Goal: Communication & Community: Ask a question

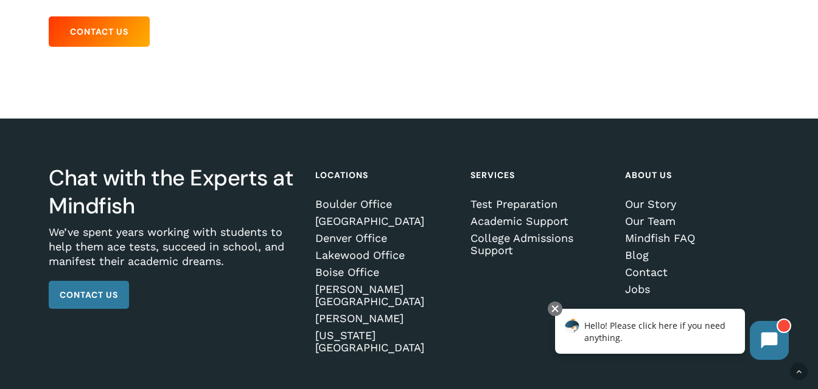
scroll to position [423, 0]
click at [487, 199] on link "Test Preparation" at bounding box center [540, 205] width 141 height 12
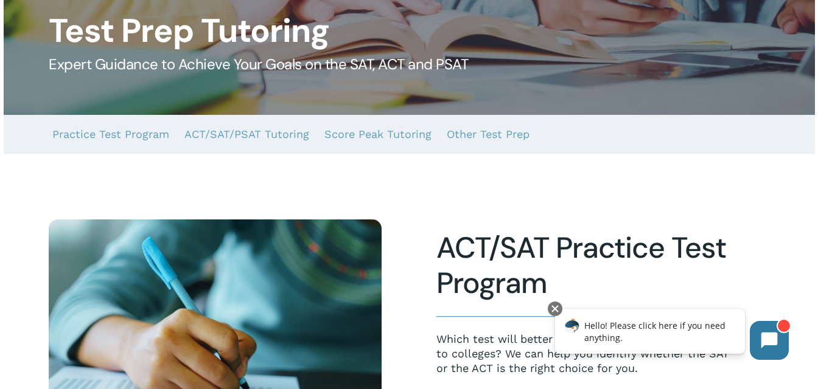
scroll to position [132, 0]
click at [469, 134] on link "Other Test Prep" at bounding box center [487, 134] width 83 height 39
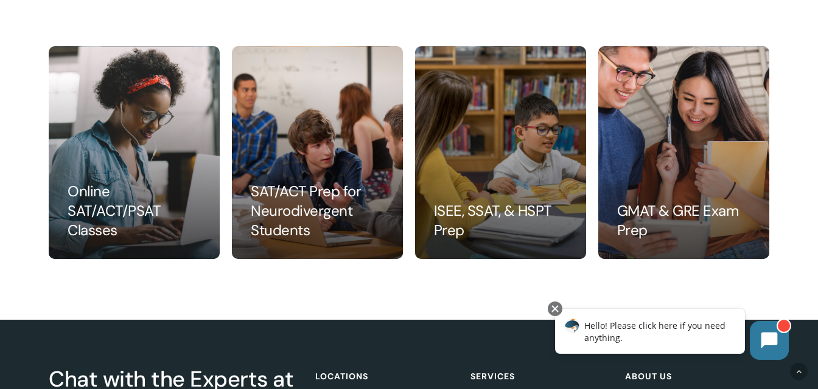
scroll to position [1237, 0]
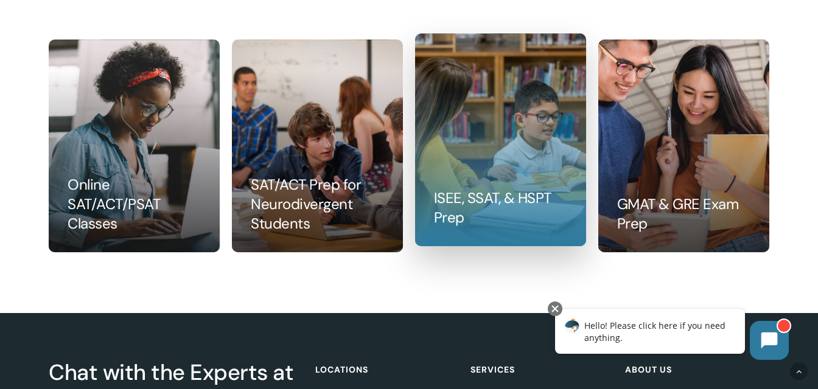
click at [515, 186] on link at bounding box center [500, 140] width 170 height 212
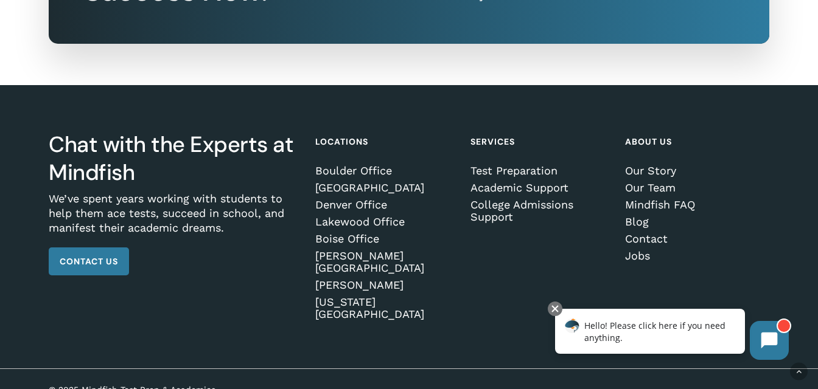
scroll to position [2351, 0]
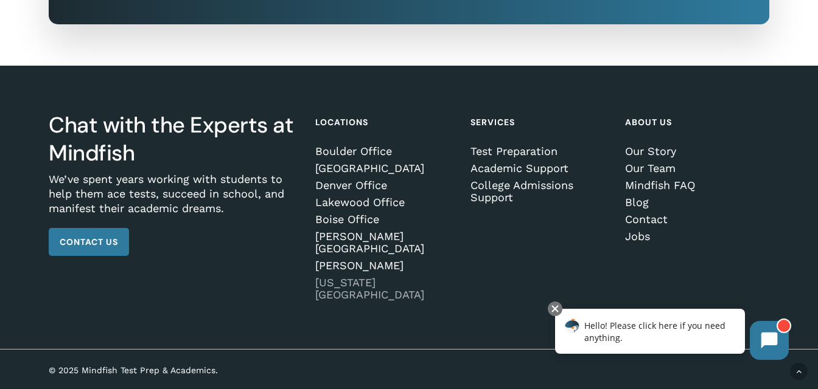
click at [327, 293] on link "[US_STATE][GEOGRAPHIC_DATA]" at bounding box center [385, 289] width 141 height 24
click at [79, 248] on span "Contact Us" at bounding box center [89, 242] width 58 height 12
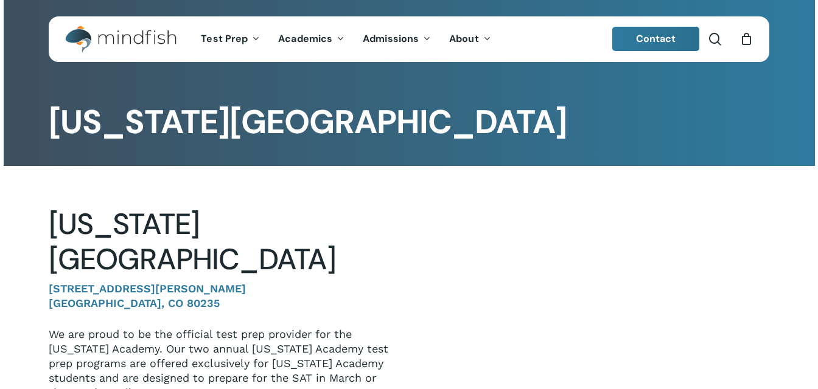
click at [330, 282] on p "3800 S Pierce St, Denver, CO 80235" at bounding box center [220, 305] width 342 height 46
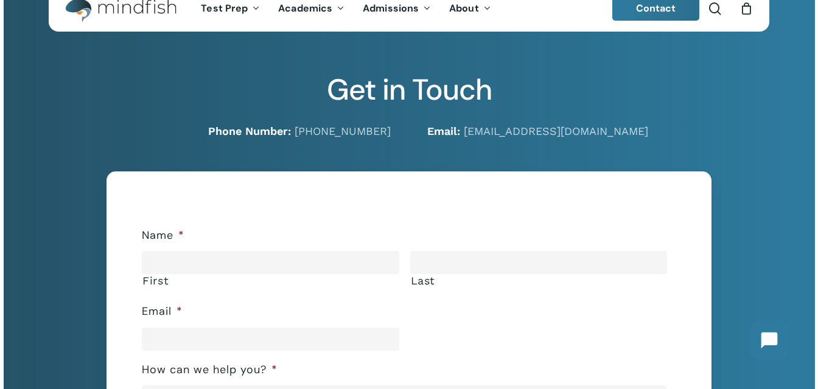
scroll to position [57, 0]
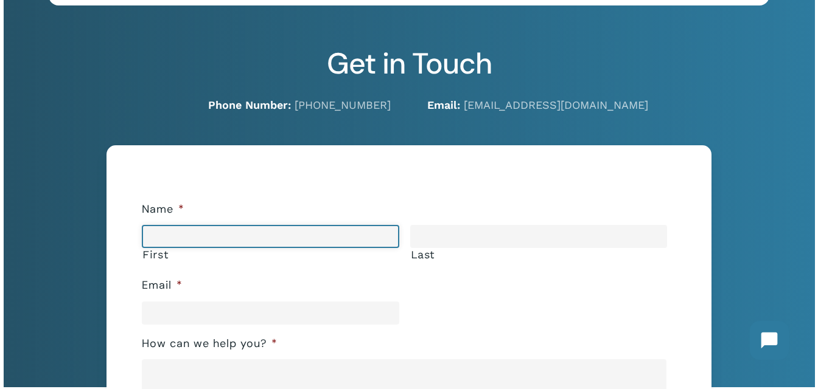
click at [182, 239] on input "First" at bounding box center [270, 236] width 257 height 23
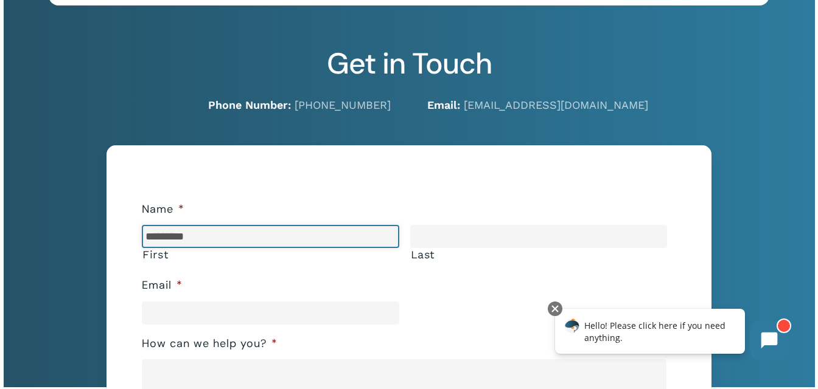
type input "*********"
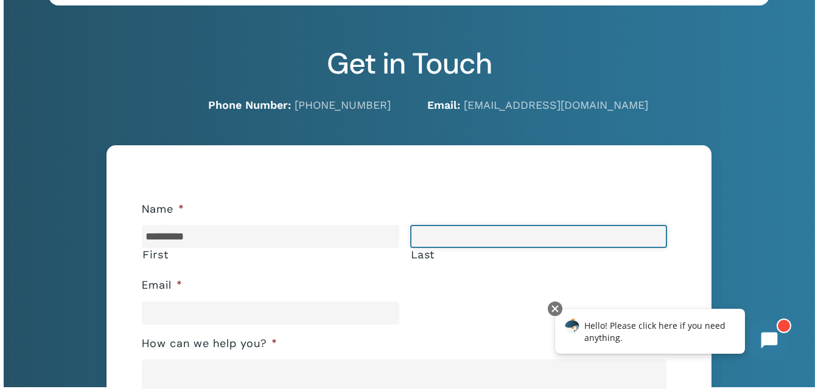
click at [459, 234] on input "Last" at bounding box center [538, 236] width 257 height 23
type input "****"
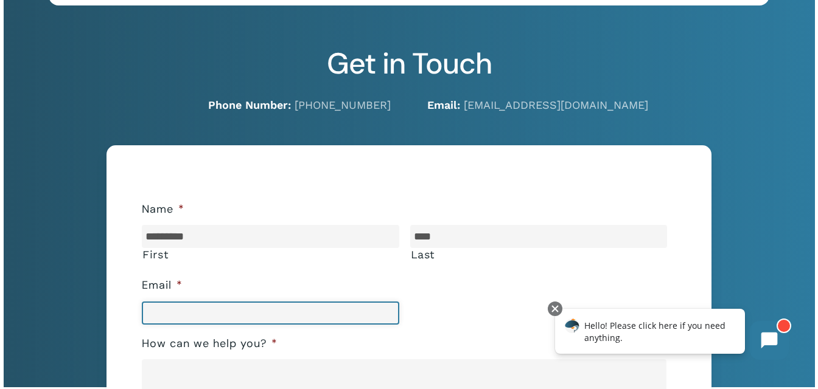
click at [176, 316] on input "Email *" at bounding box center [270, 313] width 257 height 23
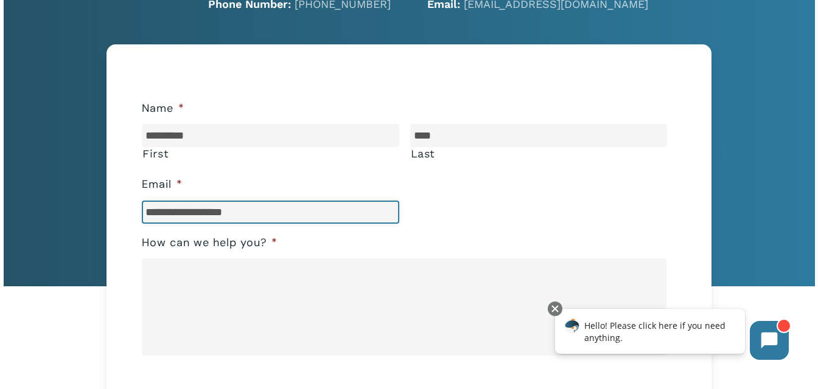
scroll to position [178, 0]
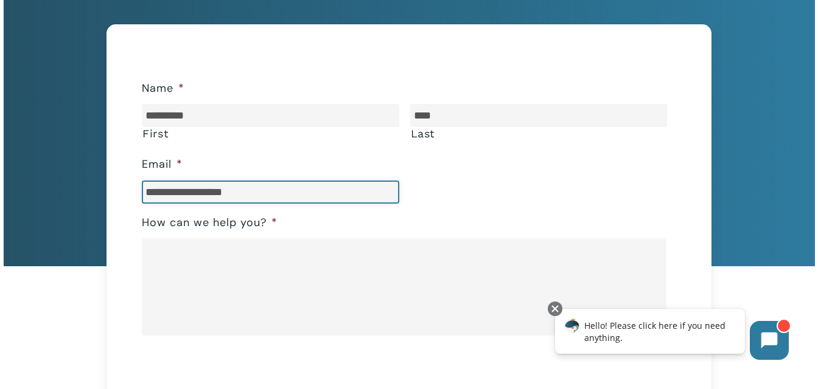
type input "**********"
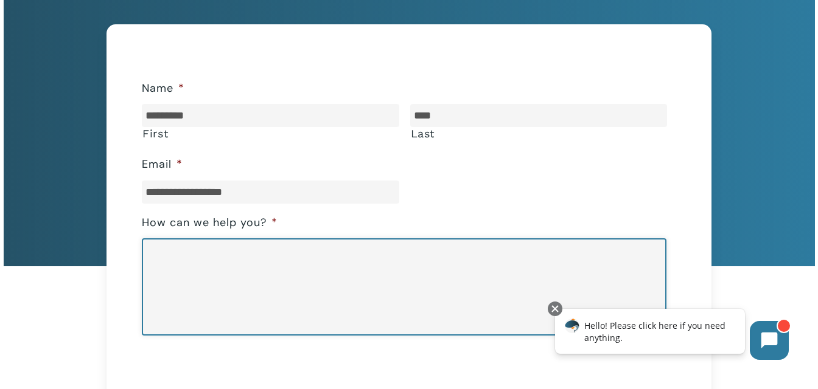
click at [175, 255] on textarea "How can we help you? *" at bounding box center [404, 286] width 524 height 97
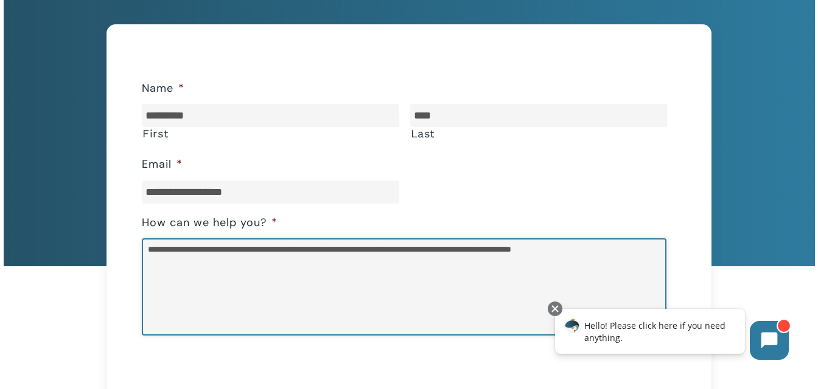
type textarea "**********"
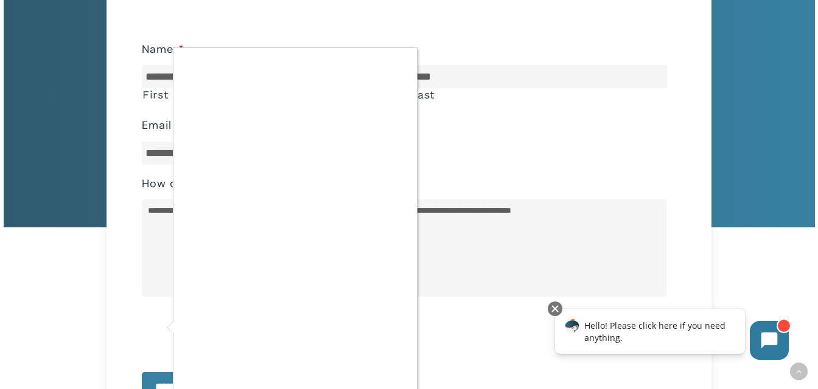
scroll to position [241, 0]
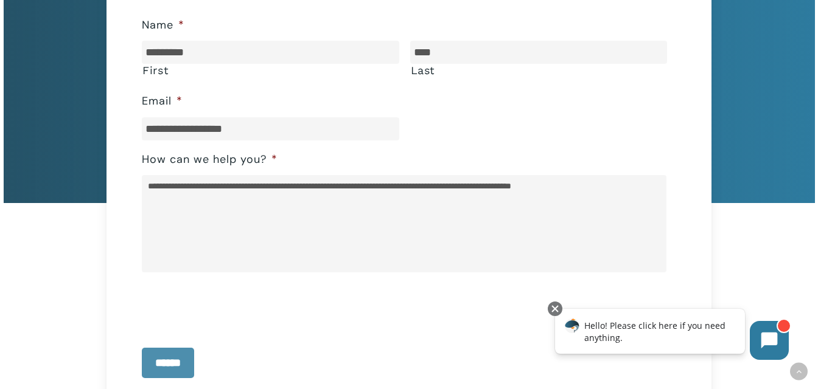
click at [166, 358] on input "******" at bounding box center [168, 363] width 52 height 30
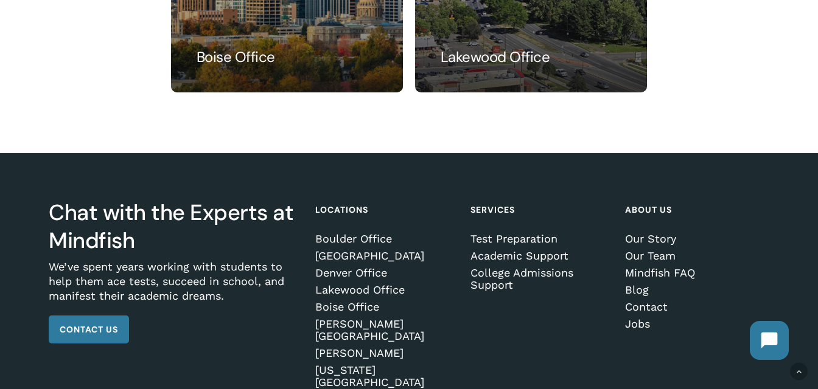
scroll to position [782, 0]
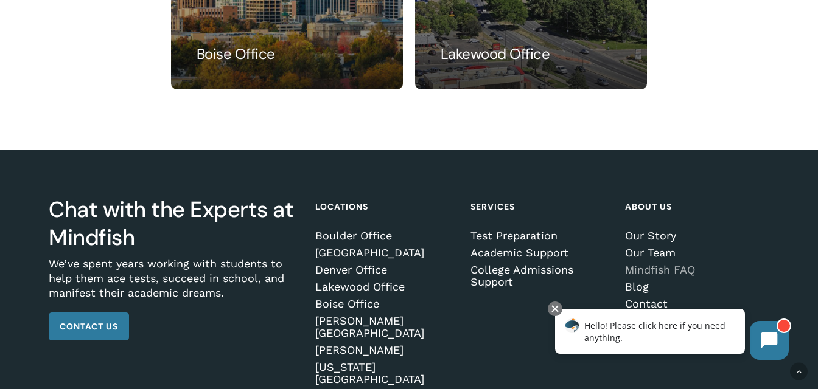
click at [652, 272] on link "Mindfish FAQ" at bounding box center [695, 270] width 141 height 12
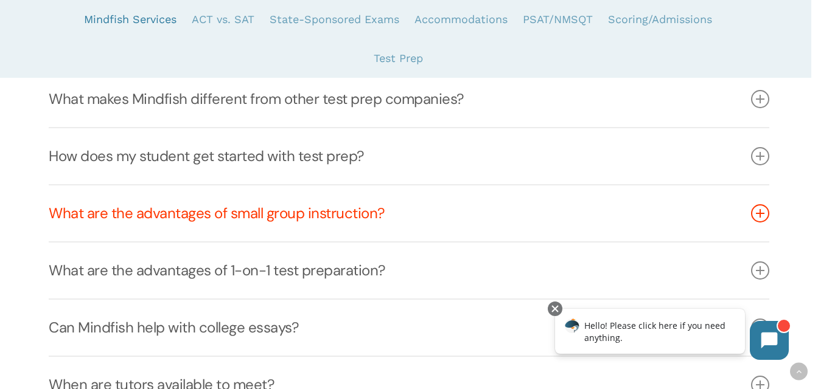
scroll to position [385, 0]
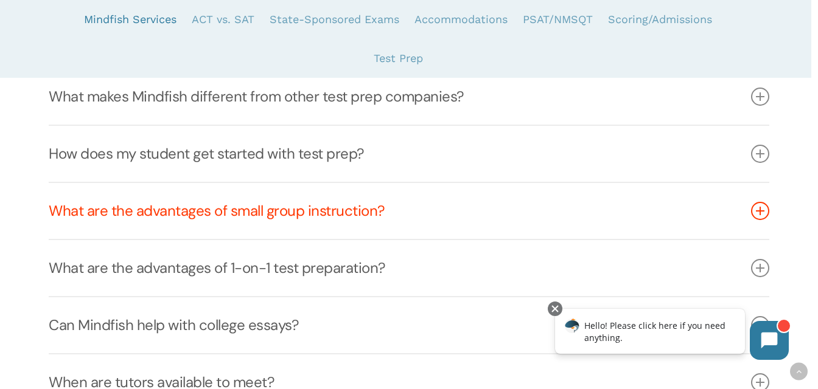
click at [139, 215] on link "What are the advantages of small group instruction?" at bounding box center [409, 211] width 720 height 56
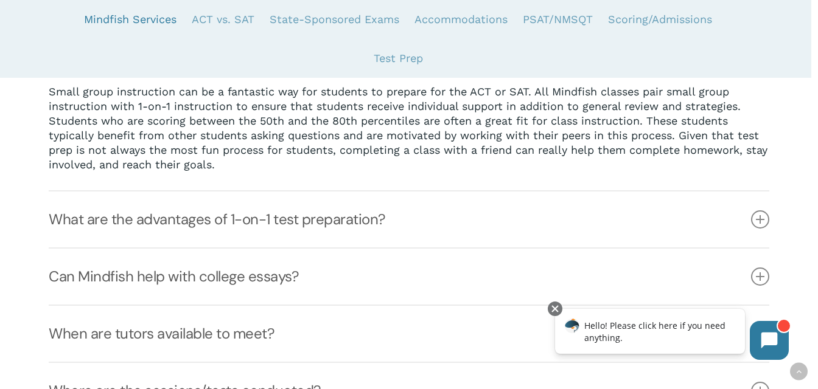
scroll to position [551, 0]
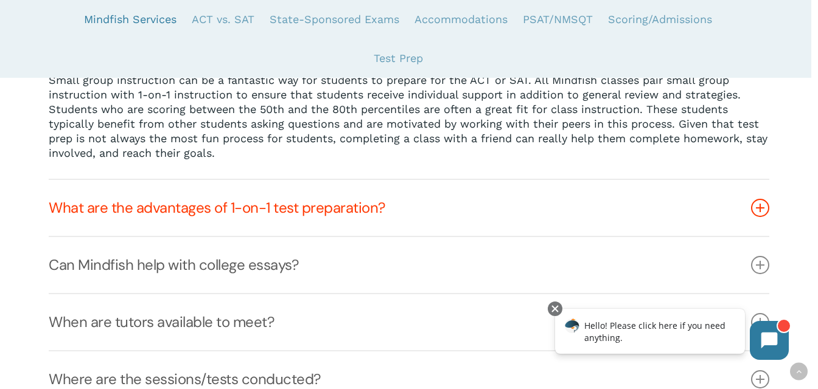
click at [760, 215] on icon at bounding box center [760, 208] width 18 height 18
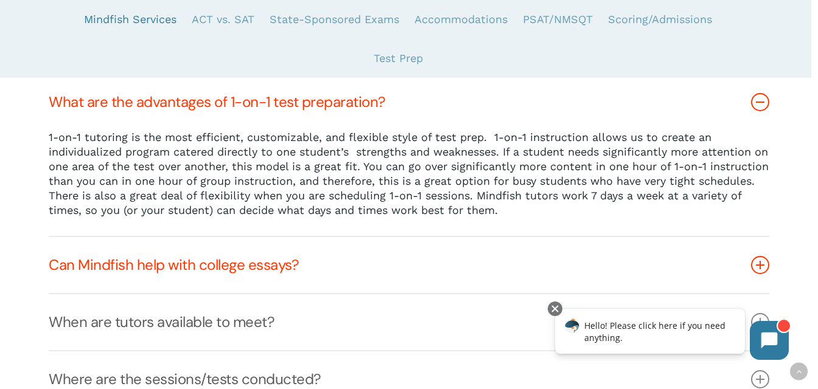
click at [759, 275] on link "Can Mindfish help with college essays?" at bounding box center [409, 265] width 720 height 56
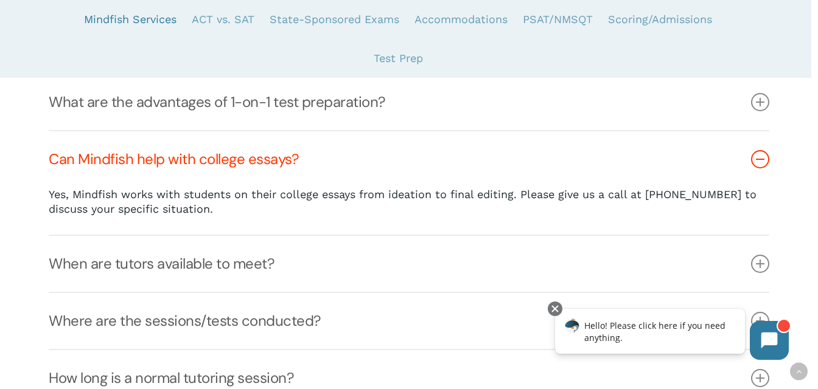
click at [757, 164] on icon at bounding box center [760, 159] width 18 height 18
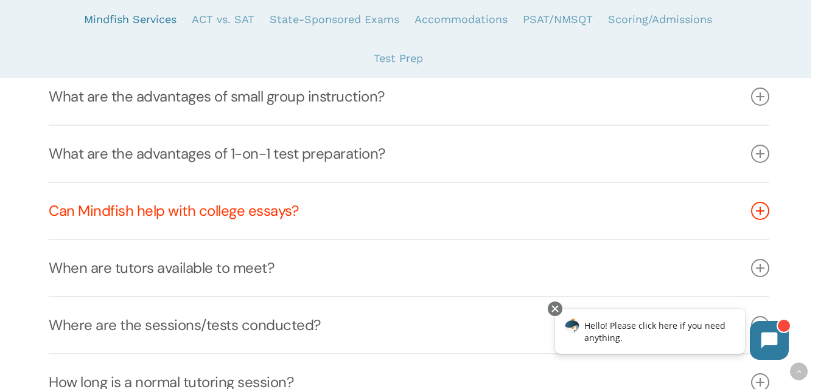
scroll to position [471, 0]
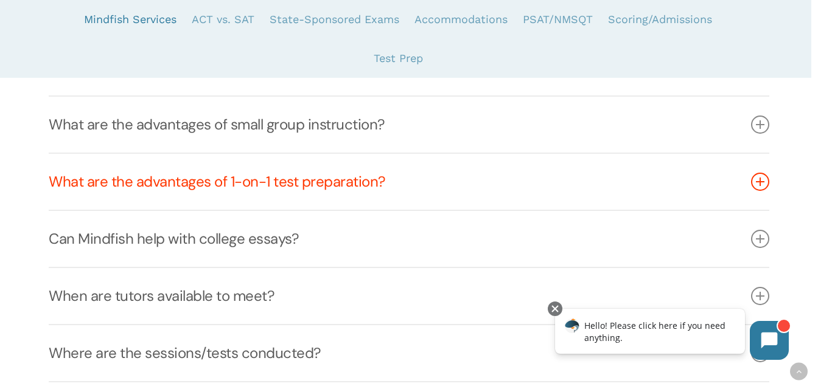
click at [760, 181] on icon at bounding box center [760, 182] width 18 height 18
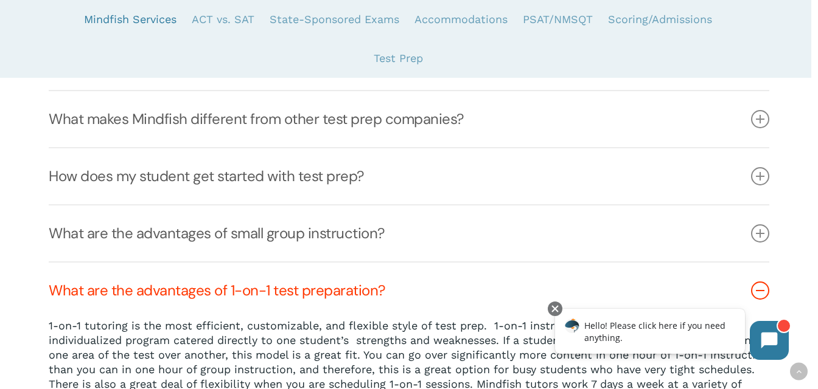
scroll to position [358, 0]
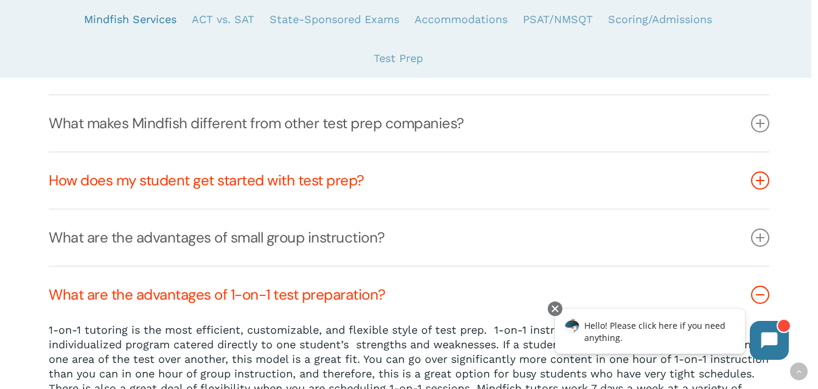
click at [759, 182] on icon at bounding box center [760, 181] width 18 height 18
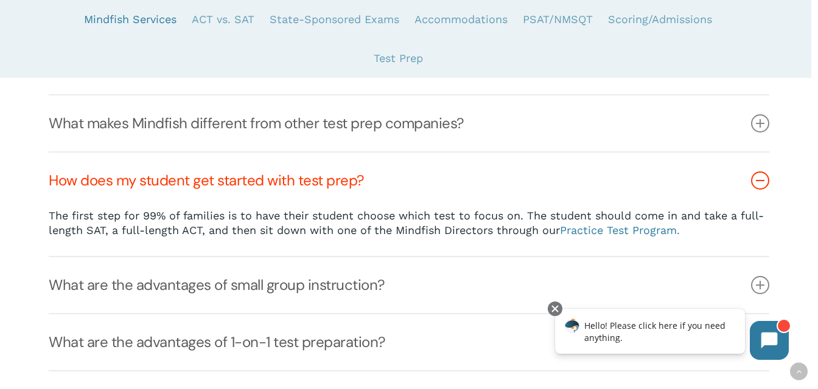
click at [756, 182] on icon at bounding box center [760, 181] width 18 height 18
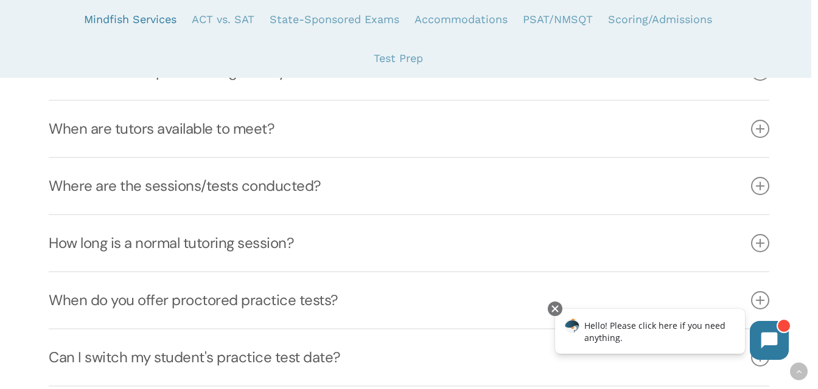
scroll to position [640, 0]
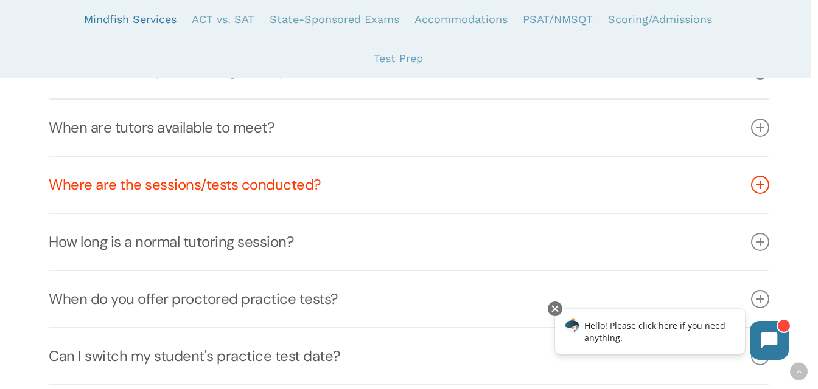
click at [762, 184] on icon at bounding box center [760, 185] width 18 height 18
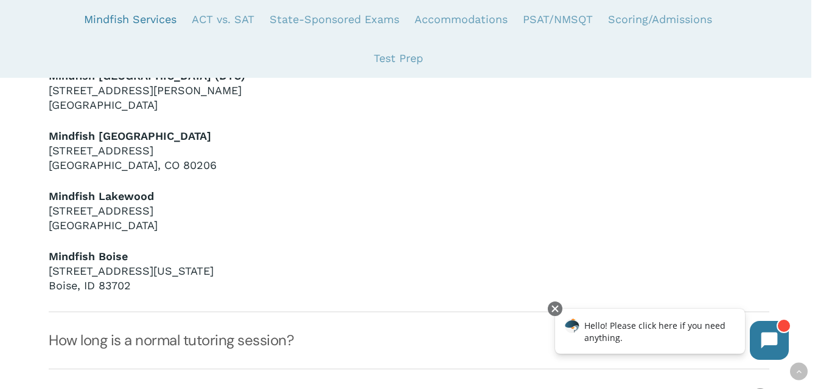
scroll to position [943, 0]
